Goal: Information Seeking & Learning: Compare options

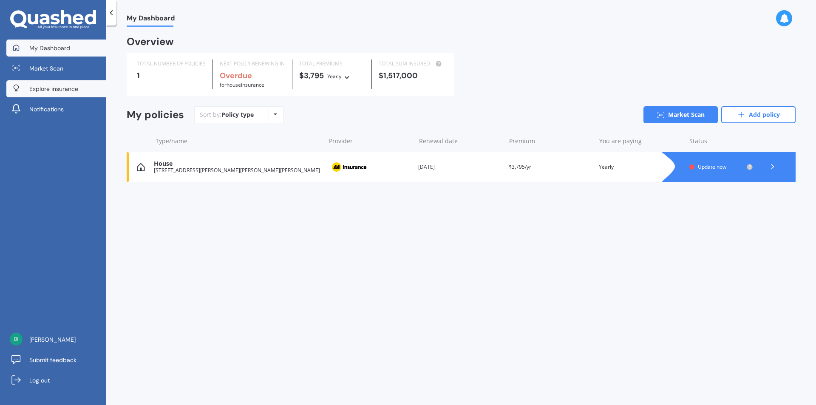
click at [72, 87] on span "Explore insurance" at bounding box center [53, 89] width 49 height 8
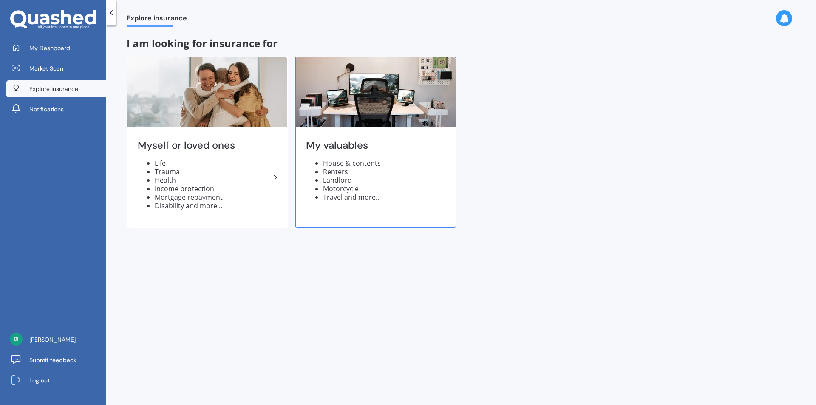
click at [445, 176] on icon at bounding box center [444, 173] width 10 height 10
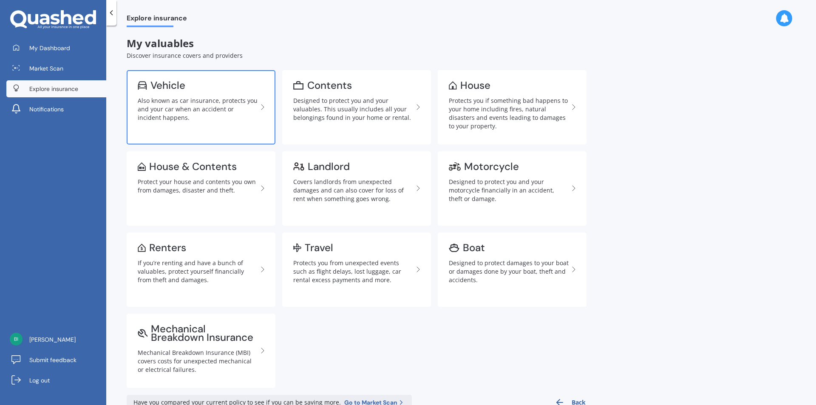
click at [181, 113] on div "Also known as car insurance, protects you and your car when an accident or inci…" at bounding box center [198, 108] width 120 height 25
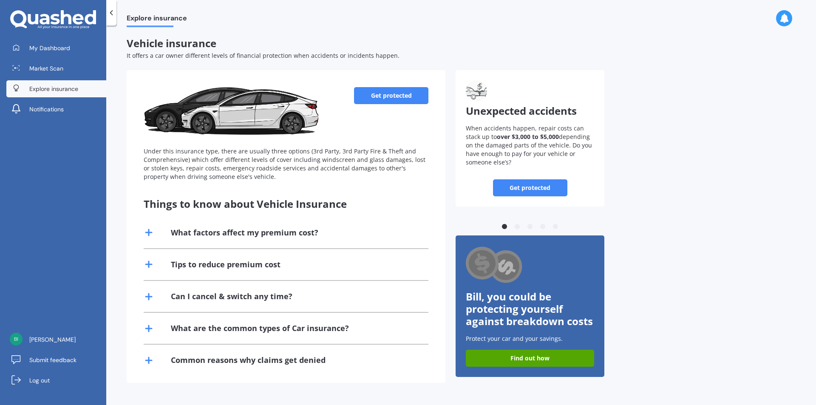
click at [148, 264] on line at bounding box center [149, 264] width 6 height 0
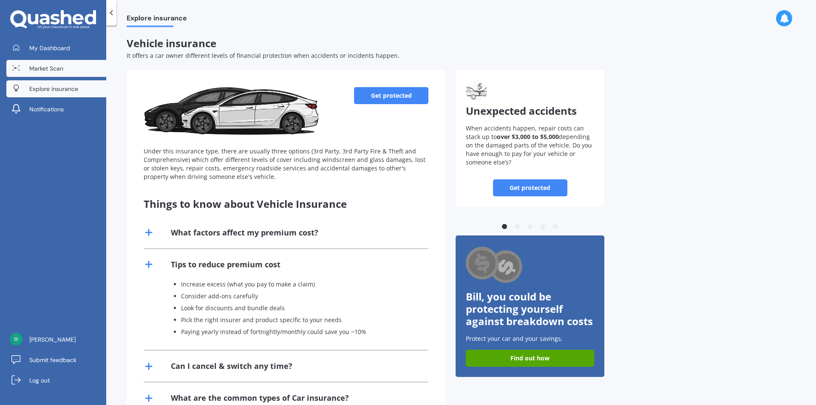
click at [45, 66] on span "Market Scan" at bounding box center [46, 68] width 34 height 8
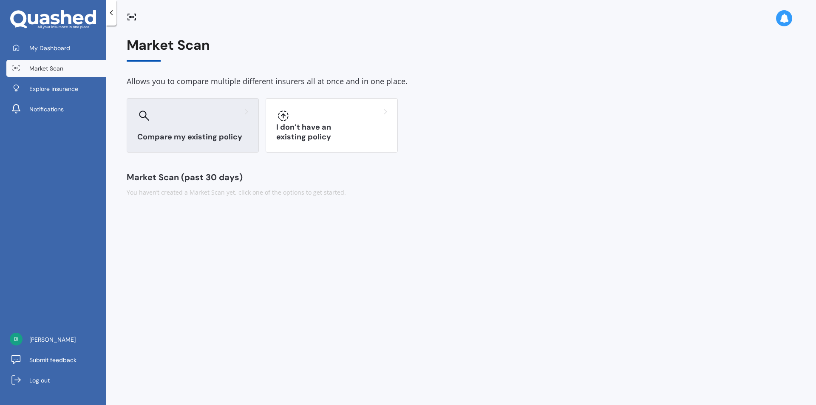
click at [178, 135] on h3 "Compare my existing policy" at bounding box center [192, 137] width 111 height 10
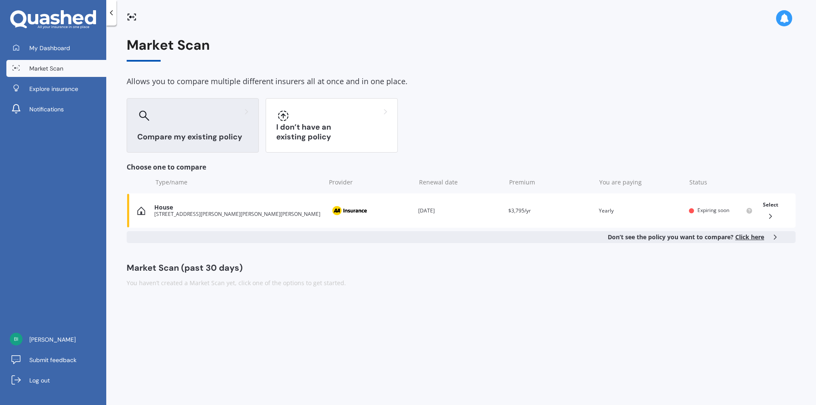
click at [749, 237] on span "Click here" at bounding box center [749, 237] width 29 height 8
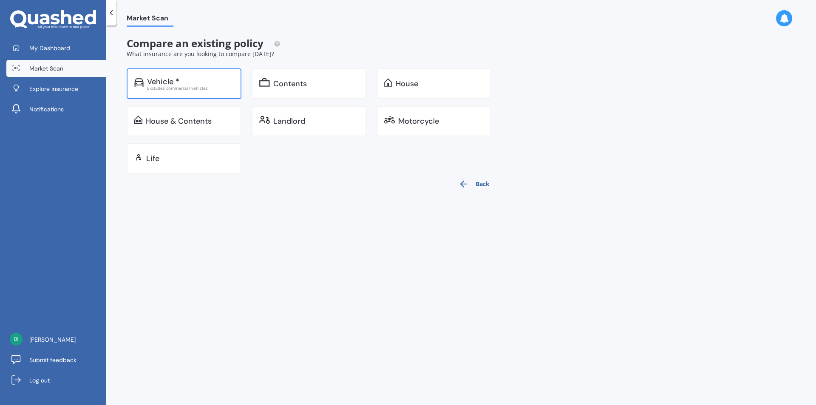
click at [193, 90] on div "Excludes commercial vehicles" at bounding box center [190, 88] width 87 height 4
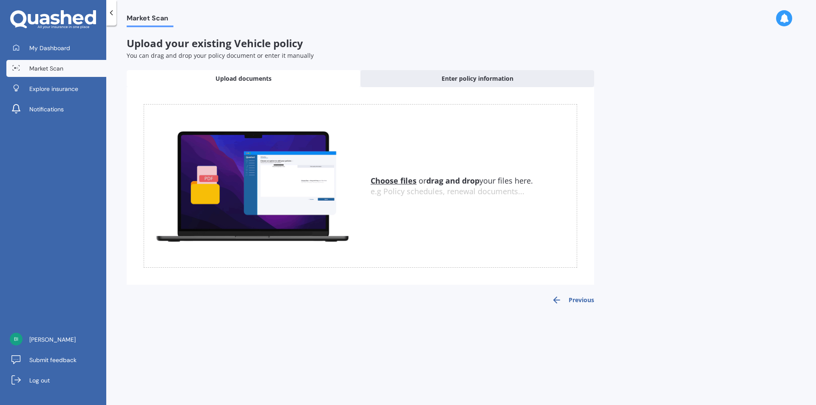
click at [392, 181] on u "Choose files" at bounding box center [394, 181] width 46 height 10
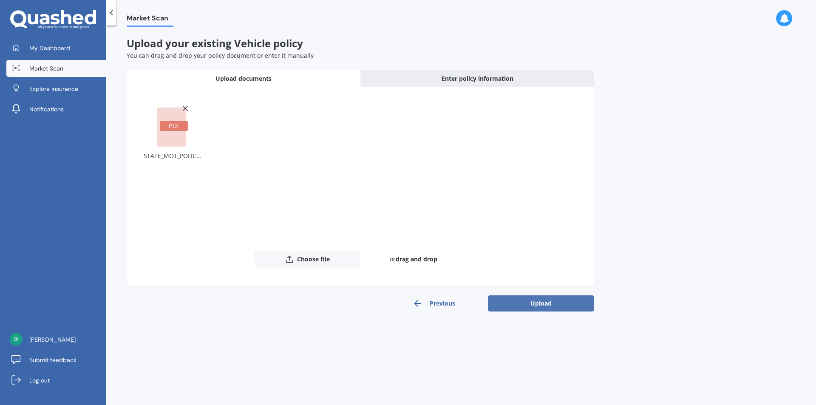
click at [508, 304] on button "Upload" at bounding box center [541, 303] width 106 height 16
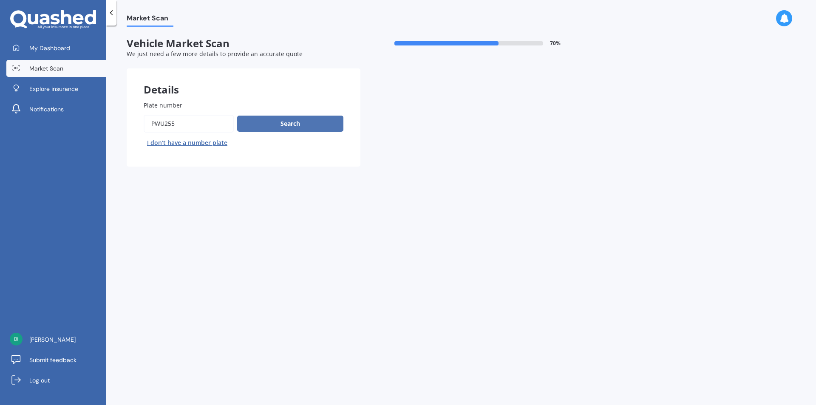
click at [273, 122] on button "Search" at bounding box center [290, 124] width 106 height 16
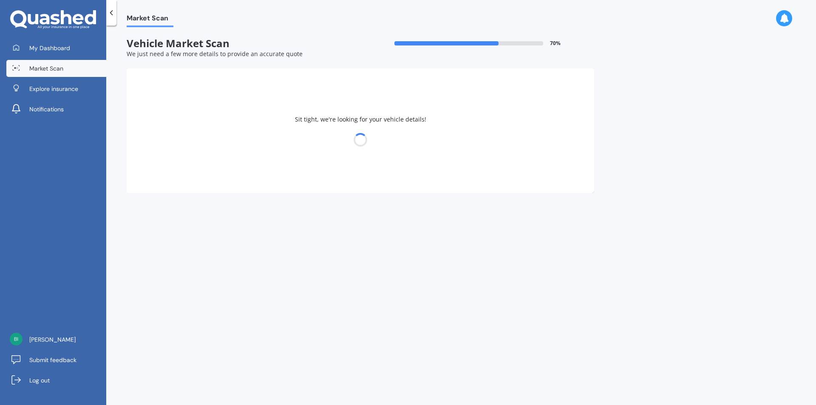
select select "HAVAL"
select select "H6"
select select "14"
select select "08"
select select "1953"
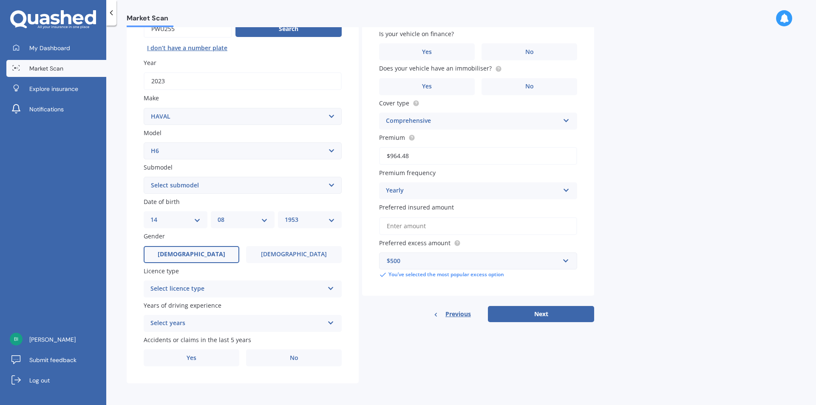
scroll to position [95, 0]
click at [331, 286] on icon at bounding box center [330, 286] width 7 height 6
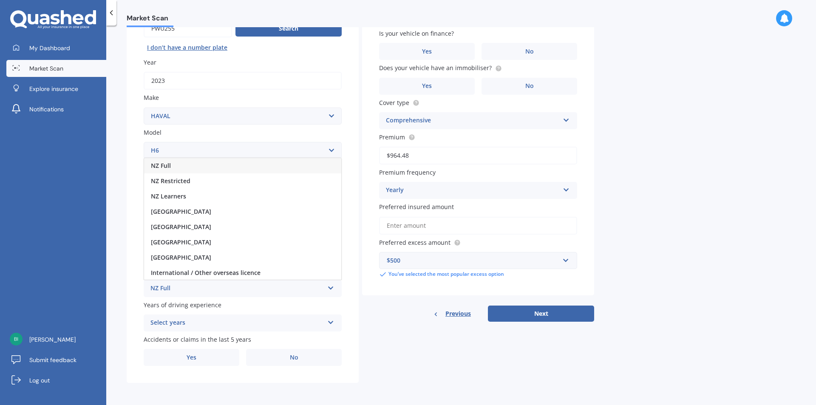
click at [298, 165] on div "NZ Full" at bounding box center [242, 165] width 197 height 15
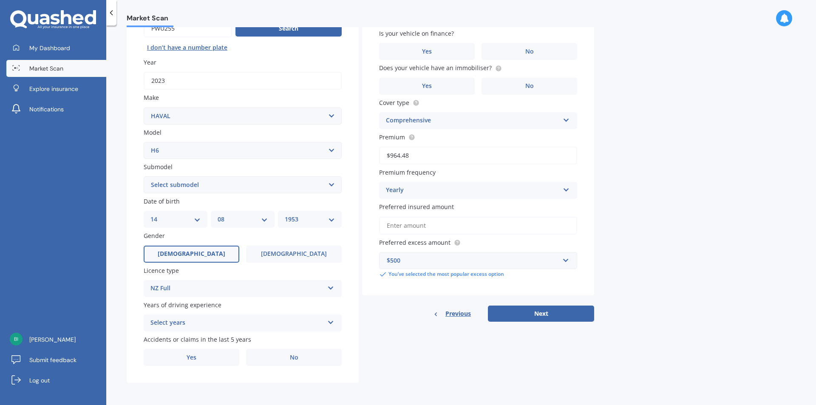
click at [331, 321] on icon at bounding box center [330, 321] width 7 height 6
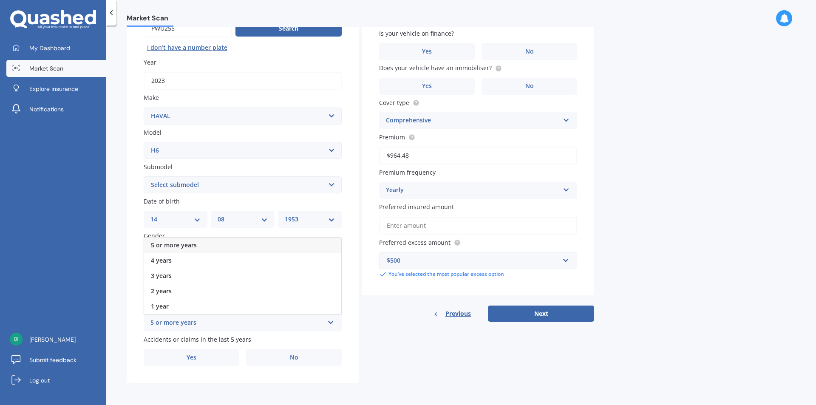
click at [283, 243] on div "5 or more years" at bounding box center [242, 245] width 197 height 15
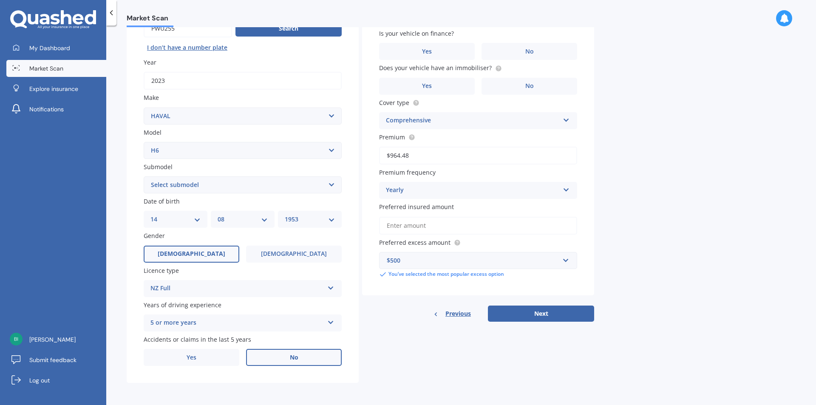
click at [302, 357] on label "No" at bounding box center [294, 357] width 96 height 17
click at [0, 0] on input "No" at bounding box center [0, 0] width 0 height 0
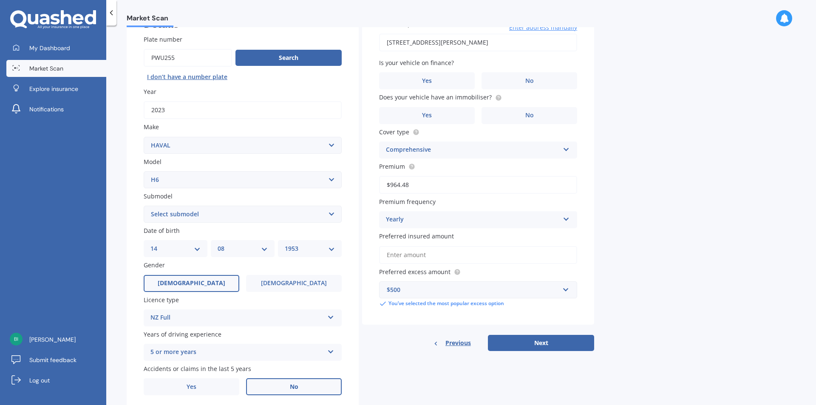
scroll to position [0, 0]
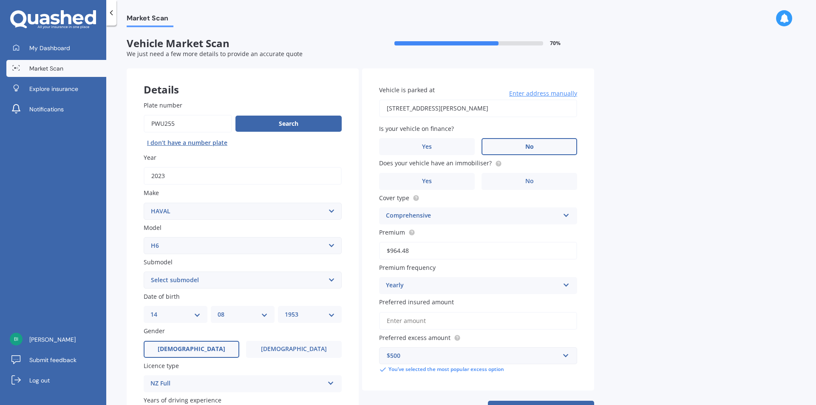
click at [525, 149] on span "No" at bounding box center [529, 146] width 8 height 7
click at [0, 0] on input "No" at bounding box center [0, 0] width 0 height 0
click at [451, 181] on label "Yes" at bounding box center [427, 181] width 96 height 17
click at [0, 0] on input "Yes" at bounding box center [0, 0] width 0 height 0
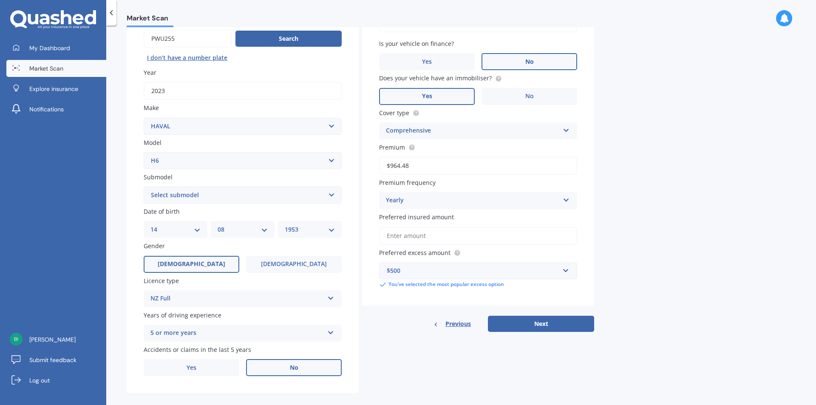
scroll to position [95, 0]
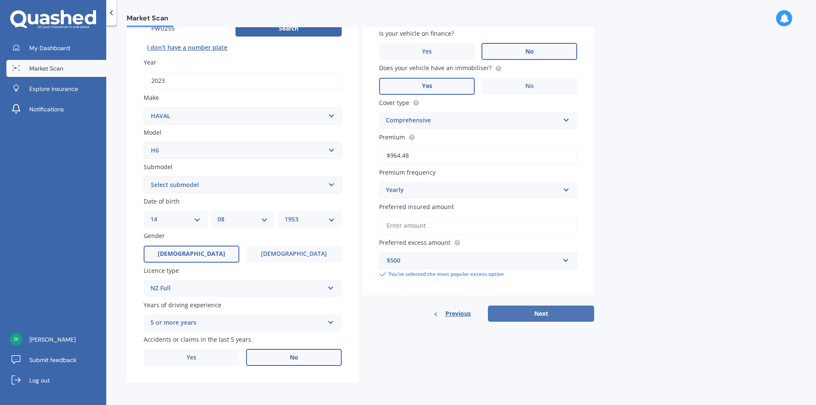
click at [546, 315] on button "Next" at bounding box center [541, 314] width 106 height 16
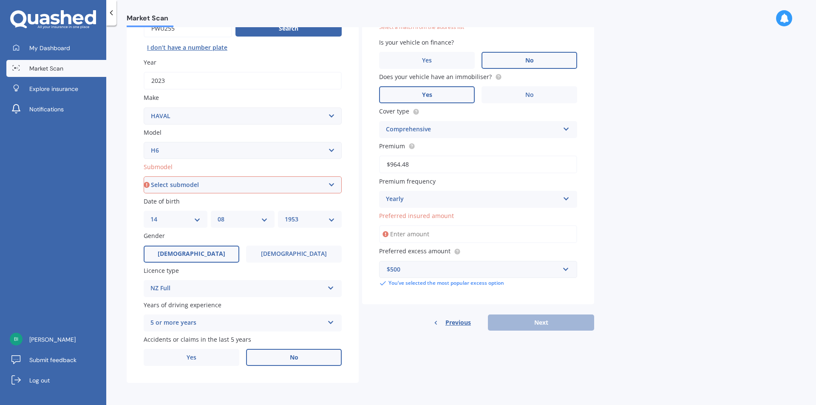
click at [406, 231] on input "Preferred insured amount" at bounding box center [478, 234] width 198 height 18
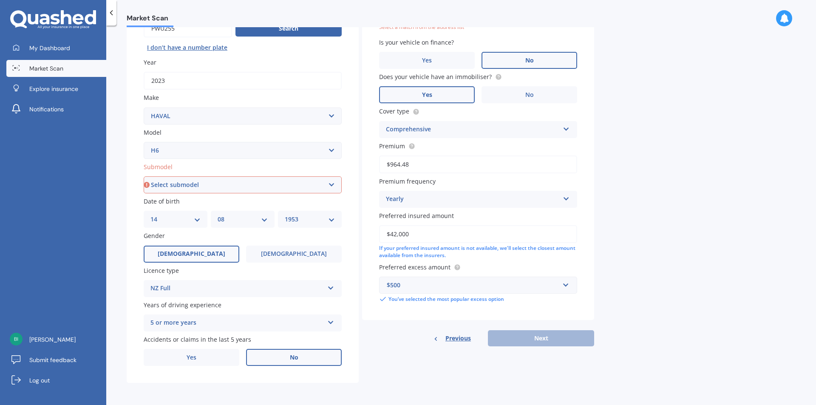
type input "$42,000"
click at [522, 339] on div "Previous Next" at bounding box center [478, 338] width 232 height 16
click at [428, 283] on div "$500" at bounding box center [473, 284] width 173 height 9
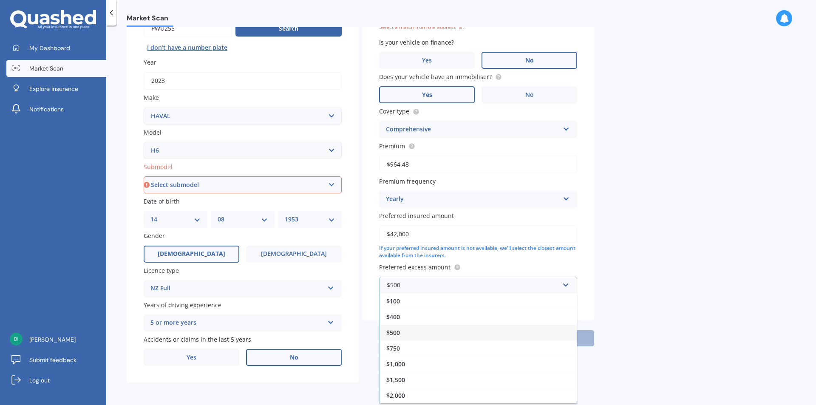
click at [425, 332] on div "$500" at bounding box center [477, 333] width 197 height 16
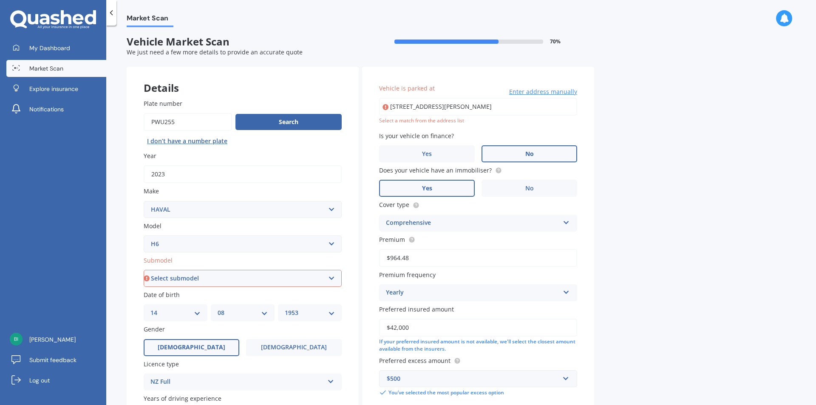
scroll to position [0, 0]
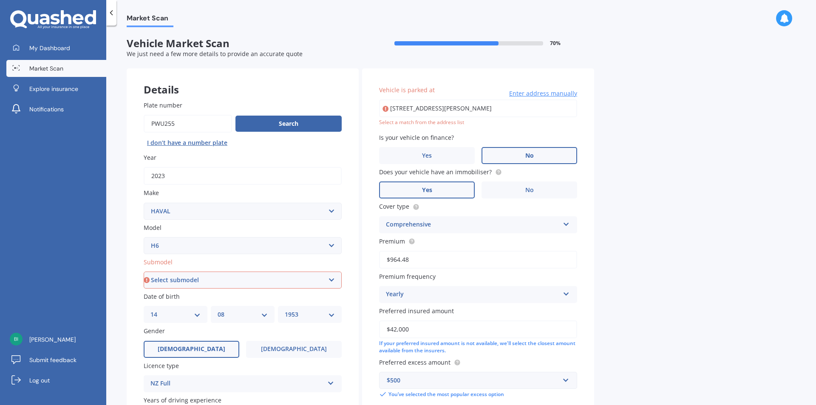
click at [532, 107] on input "82 HADFIELD ROAD WAIKANAE WAIKANAE 5391" at bounding box center [478, 108] width 198 height 18
type input "To Hadfield Road, Peka Peka 5391"
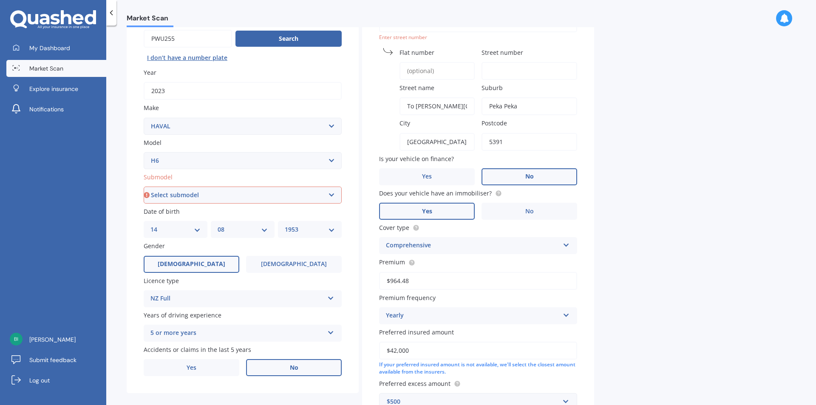
scroll to position [80, 0]
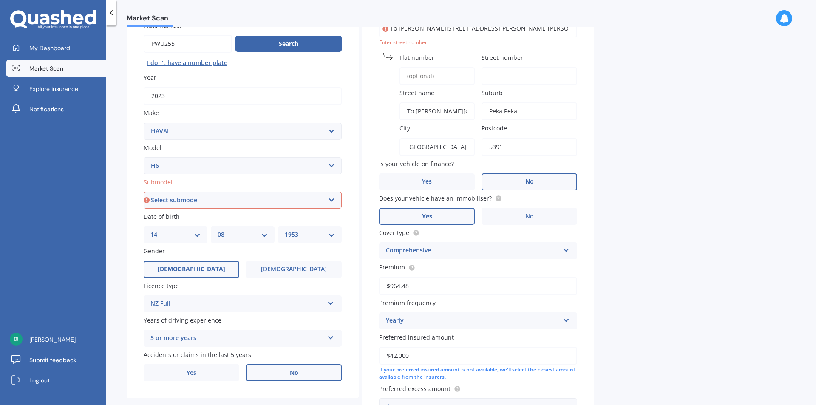
click at [329, 200] on select "Select submodel Lux Premium Ultra Ultra Hybrid 2WD" at bounding box center [243, 200] width 198 height 17
select select "ULTRA HYBRID 2WD"
click at [144, 192] on select "Select submodel Lux Premium Ultra Ultra Hybrid 2WD" at bounding box center [243, 200] width 198 height 17
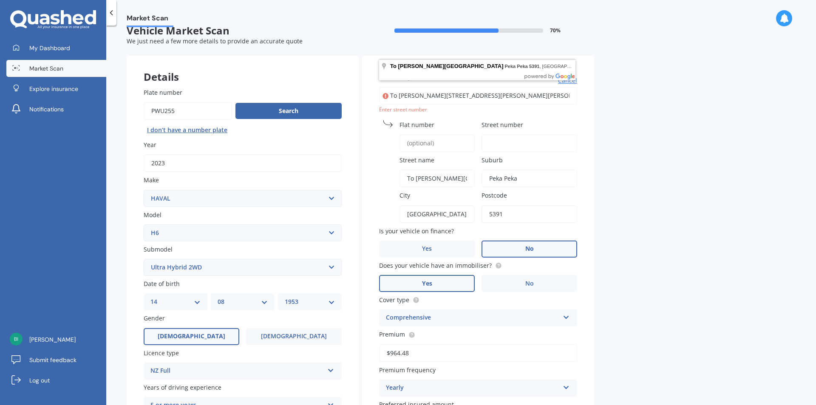
scroll to position [0, 0]
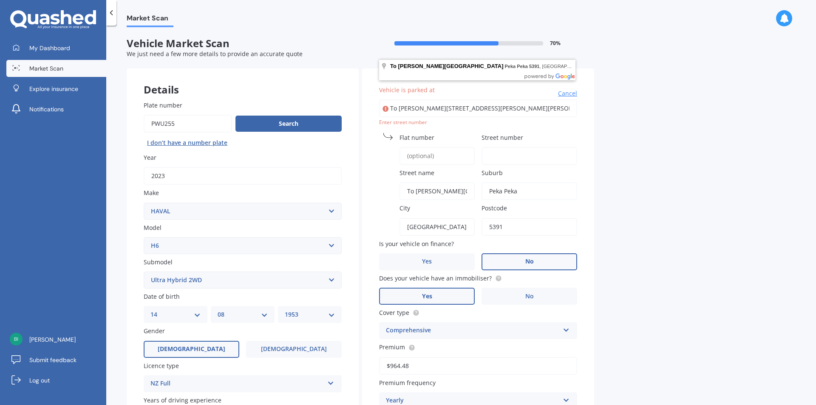
drag, startPoint x: 485, startPoint y: 106, endPoint x: 383, endPoint y: 113, distance: 101.8
click at [383, 113] on input "To Hadfield Road, Peka Peka 5391" at bounding box center [478, 108] width 198 height 18
type input "8"
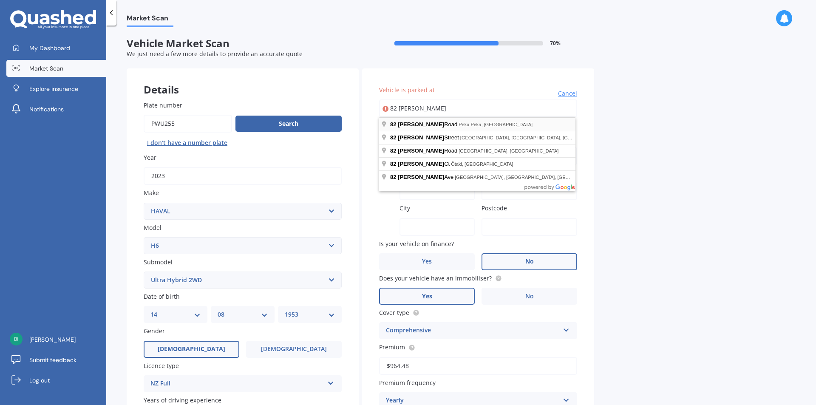
type input "82 Hadfield Rd Peka PekaWaikanae 5391"
type input "82"
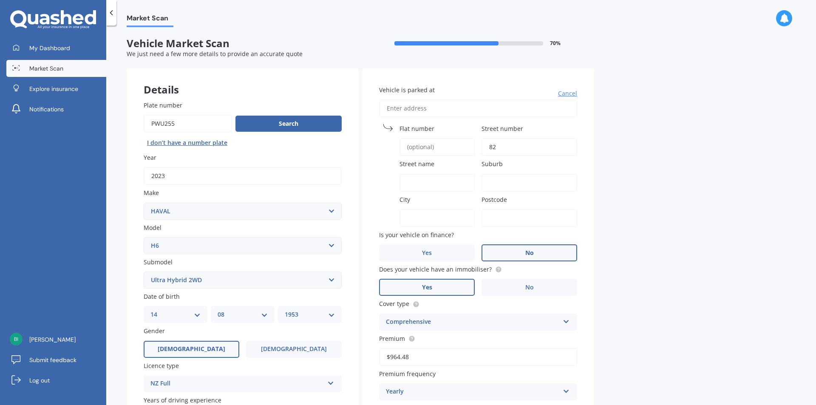
click at [421, 185] on input "Street name" at bounding box center [436, 183] width 75 height 18
type input "Hadfield Rd Peka Peka"
click at [500, 182] on input "Suburb" at bounding box center [529, 183] width 96 height 18
type input "Waikanae"
click at [437, 218] on input "City" at bounding box center [436, 218] width 75 height 18
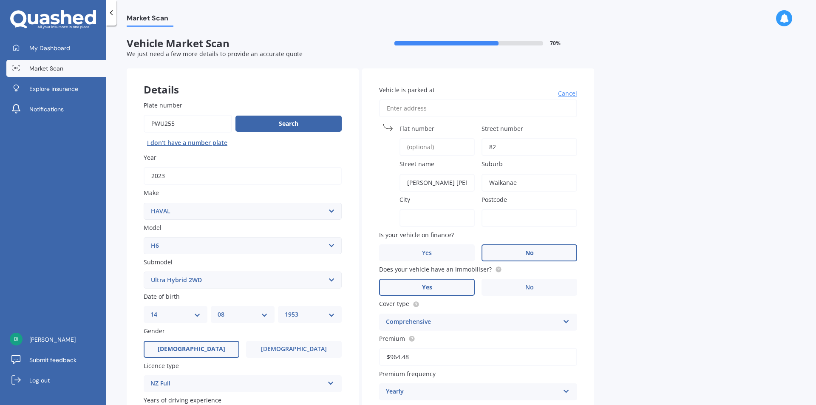
type input "Wellington"
click at [496, 223] on input "Postcode" at bounding box center [529, 218] width 96 height 18
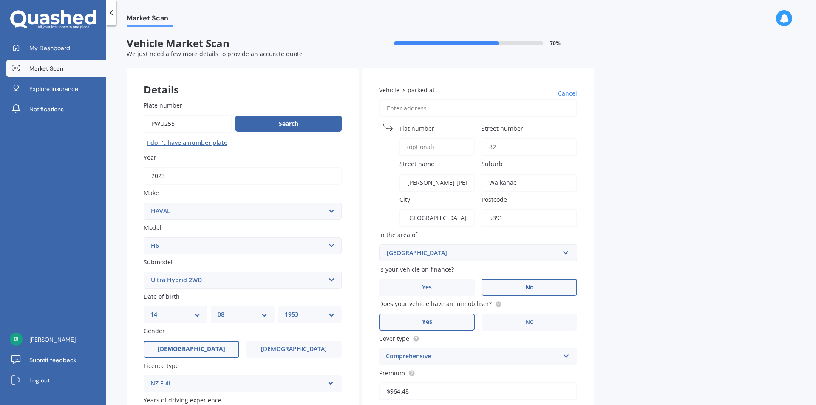
type input "5391"
click at [626, 213] on div "Market Scan Vehicle Market Scan 70 % We just need a few more details to provide…" at bounding box center [461, 216] width 710 height 379
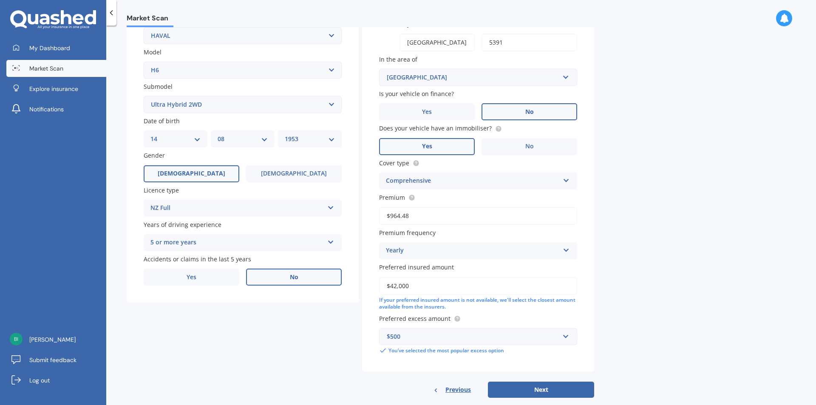
scroll to position [190, 0]
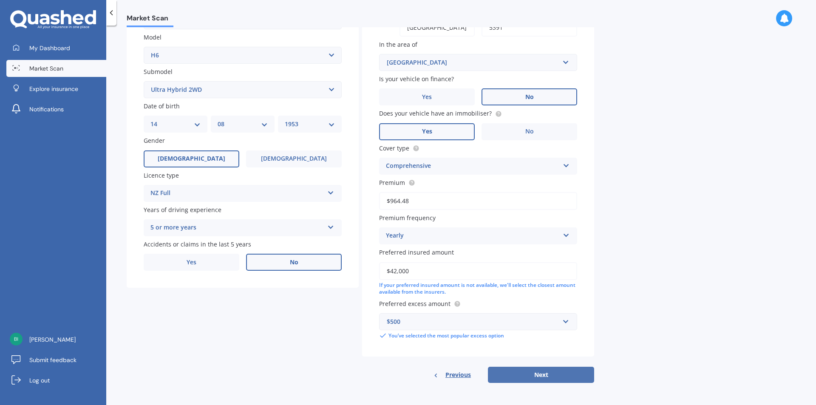
click at [561, 379] on button "Next" at bounding box center [541, 375] width 106 height 16
select select "14"
select select "08"
select select "1953"
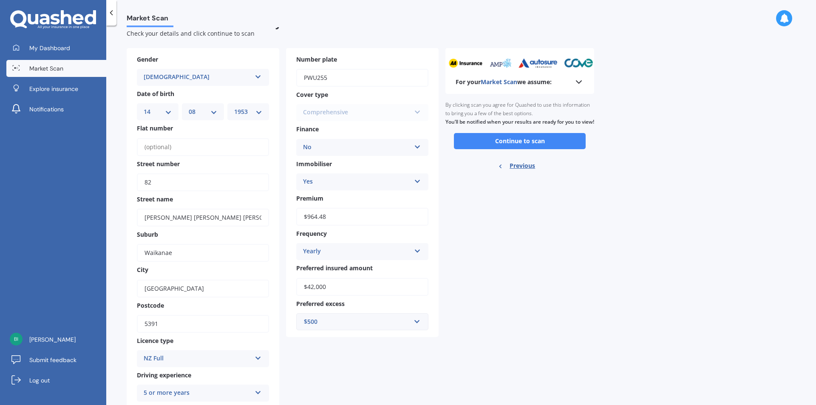
scroll to position [0, 0]
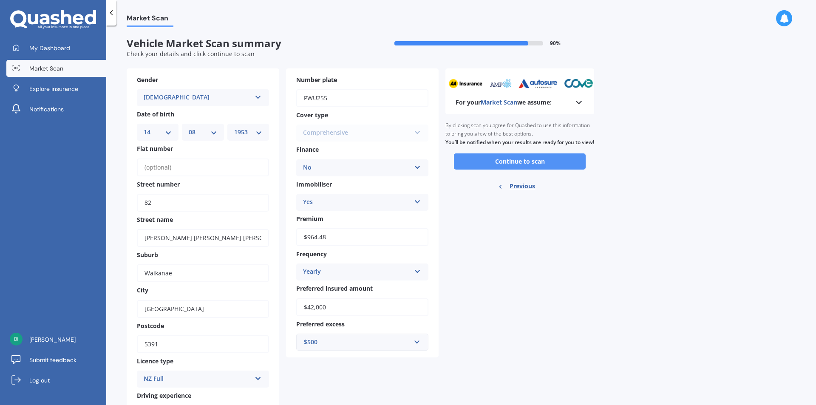
click at [511, 166] on button "Continue to scan" at bounding box center [520, 161] width 132 height 16
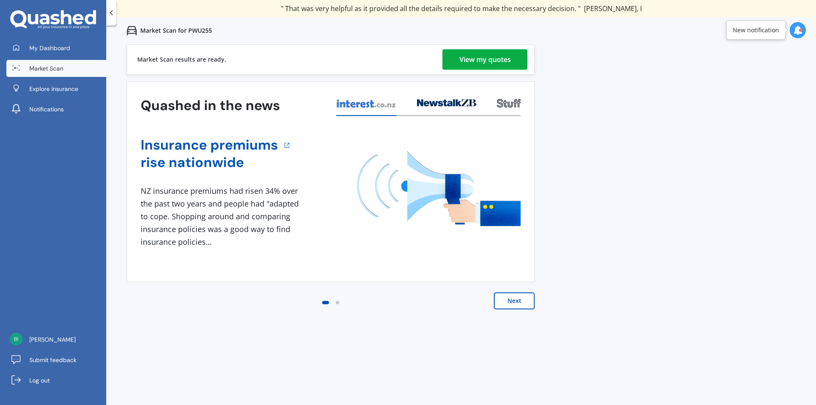
click at [491, 57] on div "View my quotes" at bounding box center [484, 59] width 51 height 20
